Goal: Find specific page/section: Find specific page/section

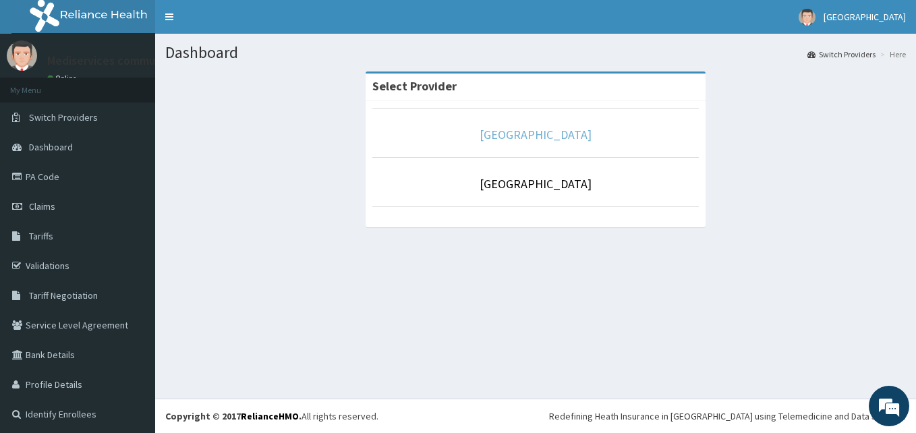
click at [553, 129] on link "[GEOGRAPHIC_DATA]" at bounding box center [536, 135] width 112 height 16
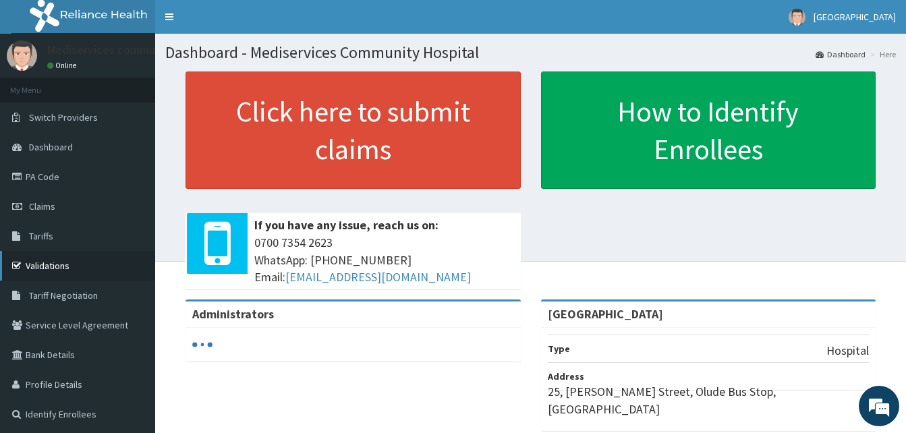
click at [44, 258] on link "Validations" at bounding box center [77, 266] width 155 height 30
